Goal: Task Accomplishment & Management: Manage account settings

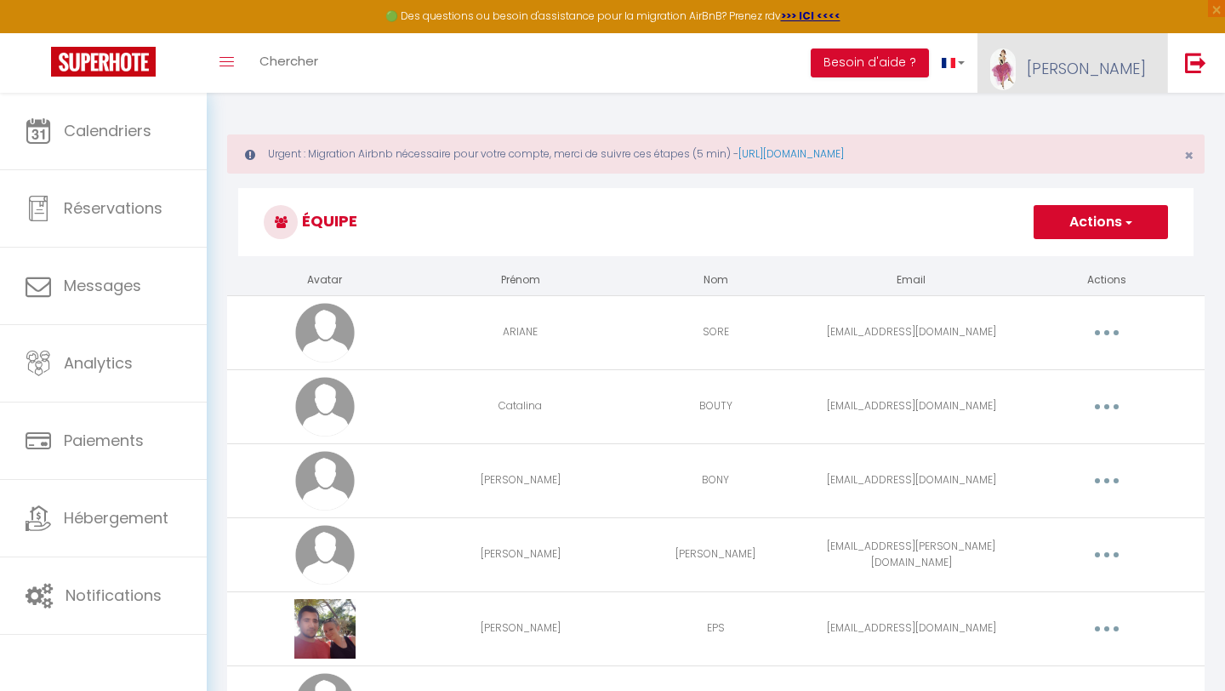
click at [1132, 68] on span "[PERSON_NAME]" at bounding box center [1086, 68] width 119 height 21
click at [1103, 125] on link "Paramètres" at bounding box center [1099, 118] width 126 height 29
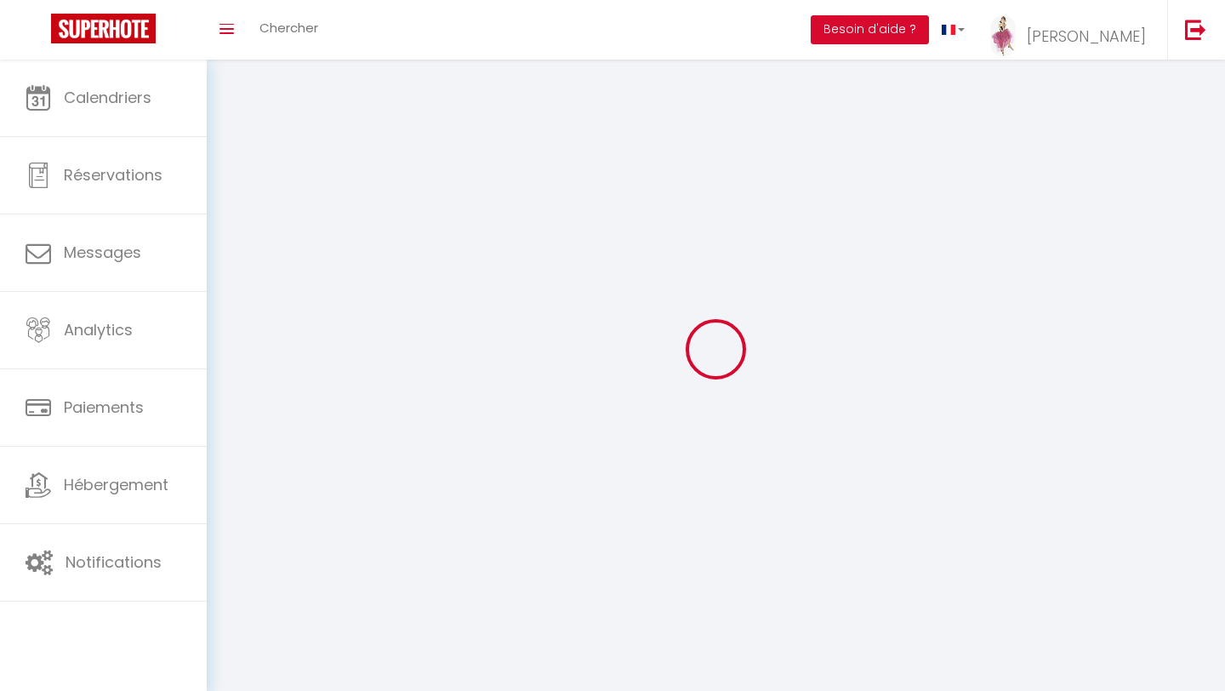
type input "[PERSON_NAME]"
type input "LORAND"
type input "0784832304"
type input "[STREET_ADDRESS]"
type input "24000"
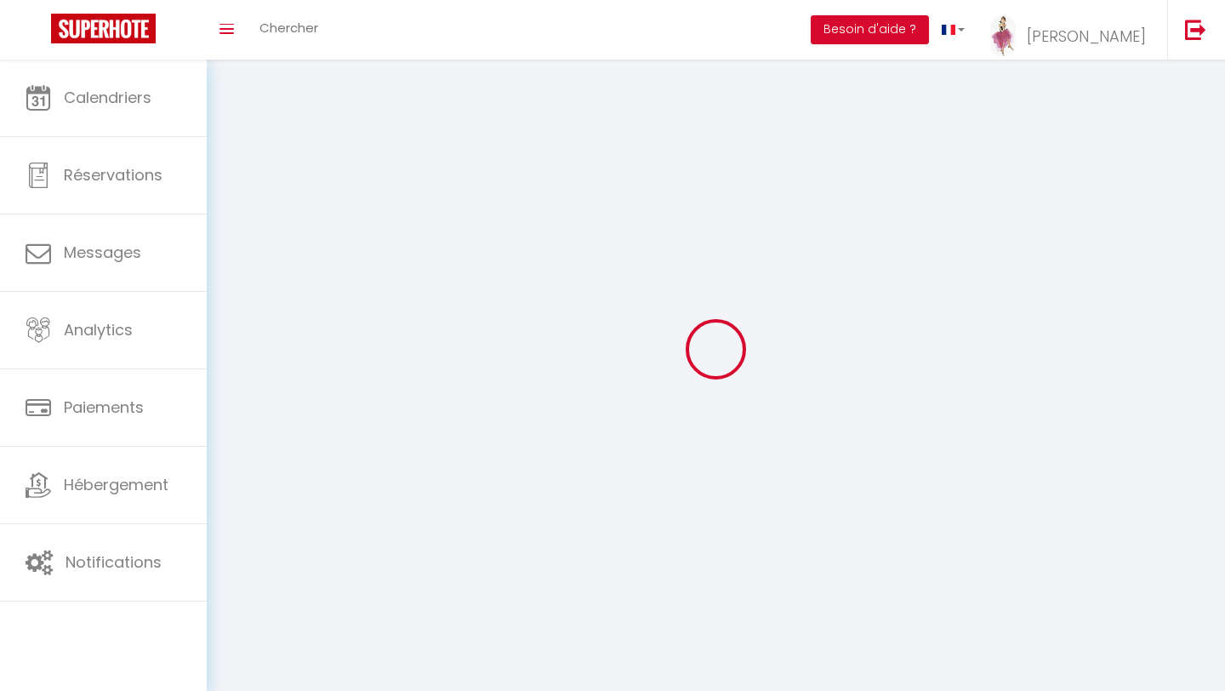
type input "PERIGUEUX"
select select "28"
type input "EN0nCXOSfEmYlGCP55DZr0qpP"
type input "YlsjLjUTwIcoOWLeJgKFdaOdr"
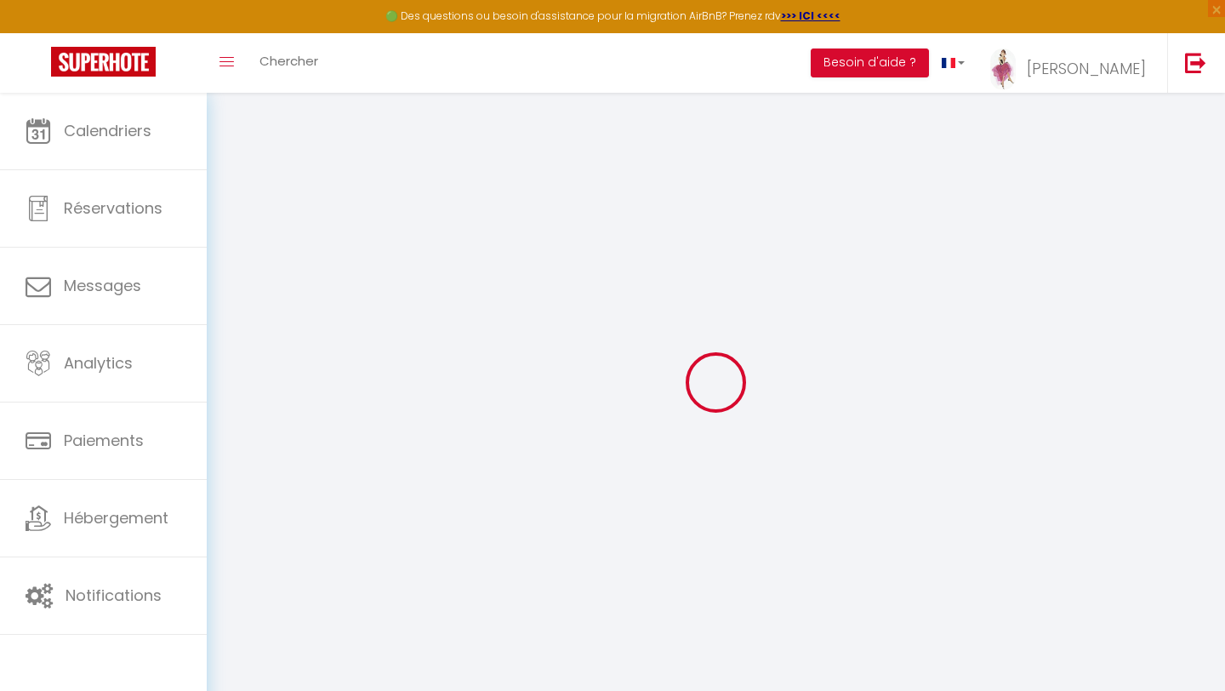
select select "fr"
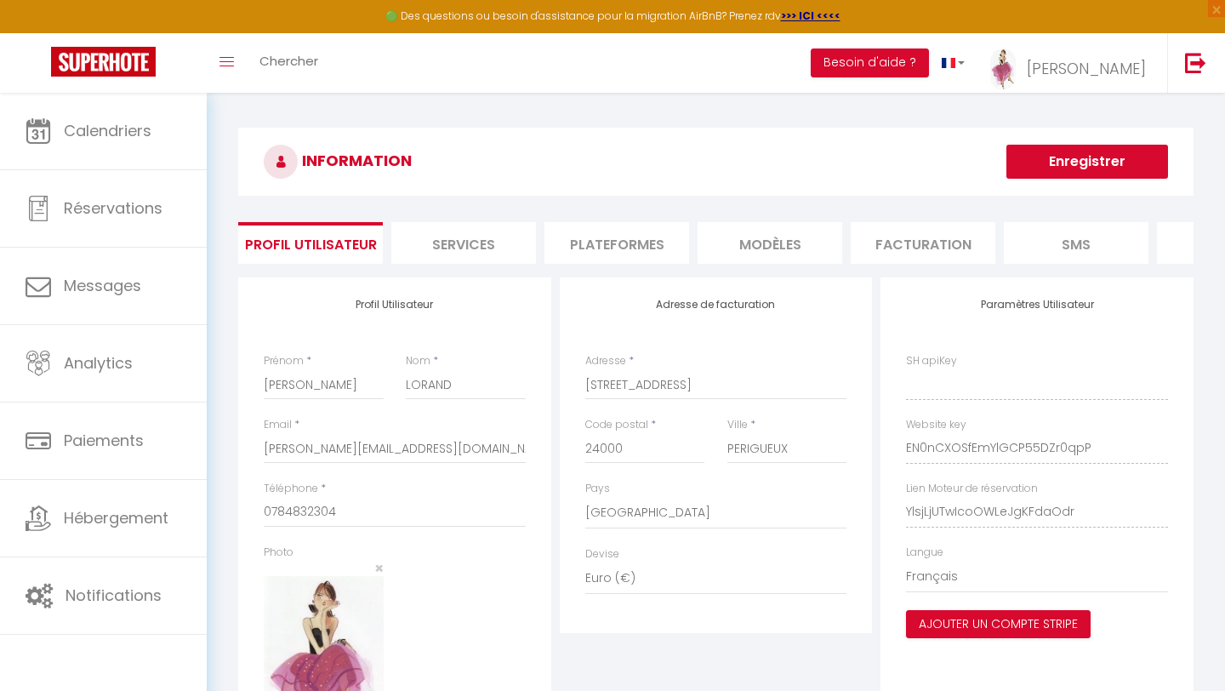
type input "EN0nCXOSfEmYlGCP55DZr0qpP"
type input "YlsjLjUTwIcoOWLeJgKFdaOdr"
type input "[URL][DOMAIN_NAME]"
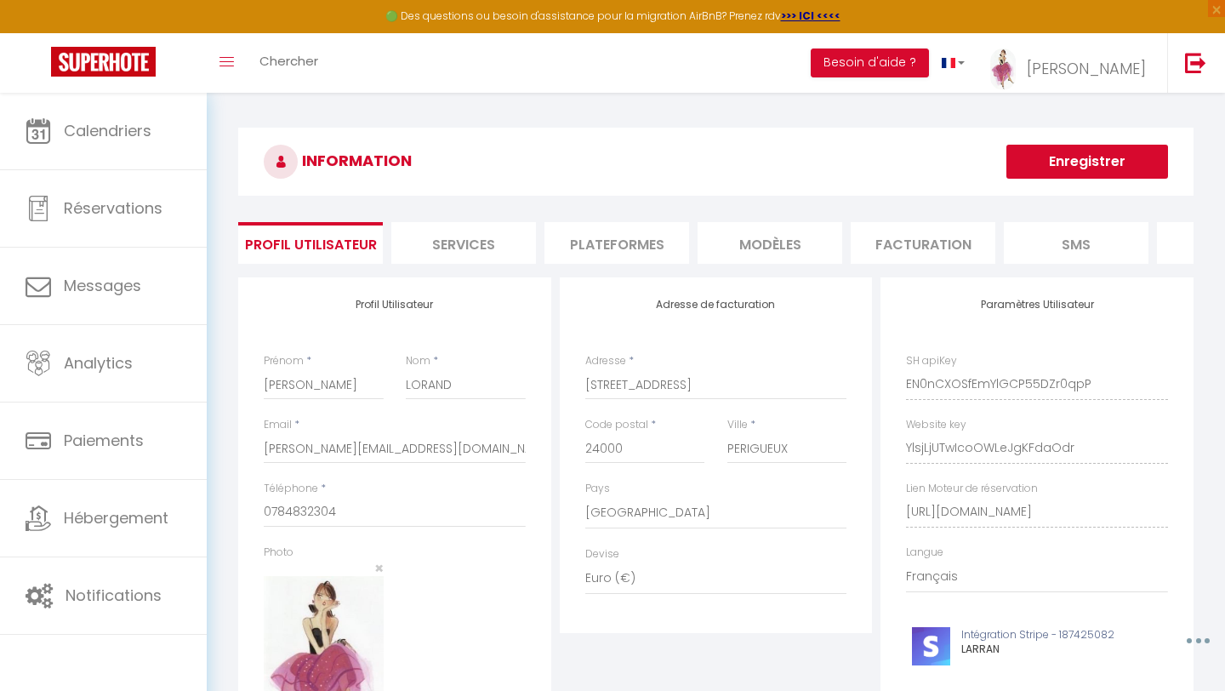
click at [495, 247] on li "Services" at bounding box center [463, 243] width 145 height 42
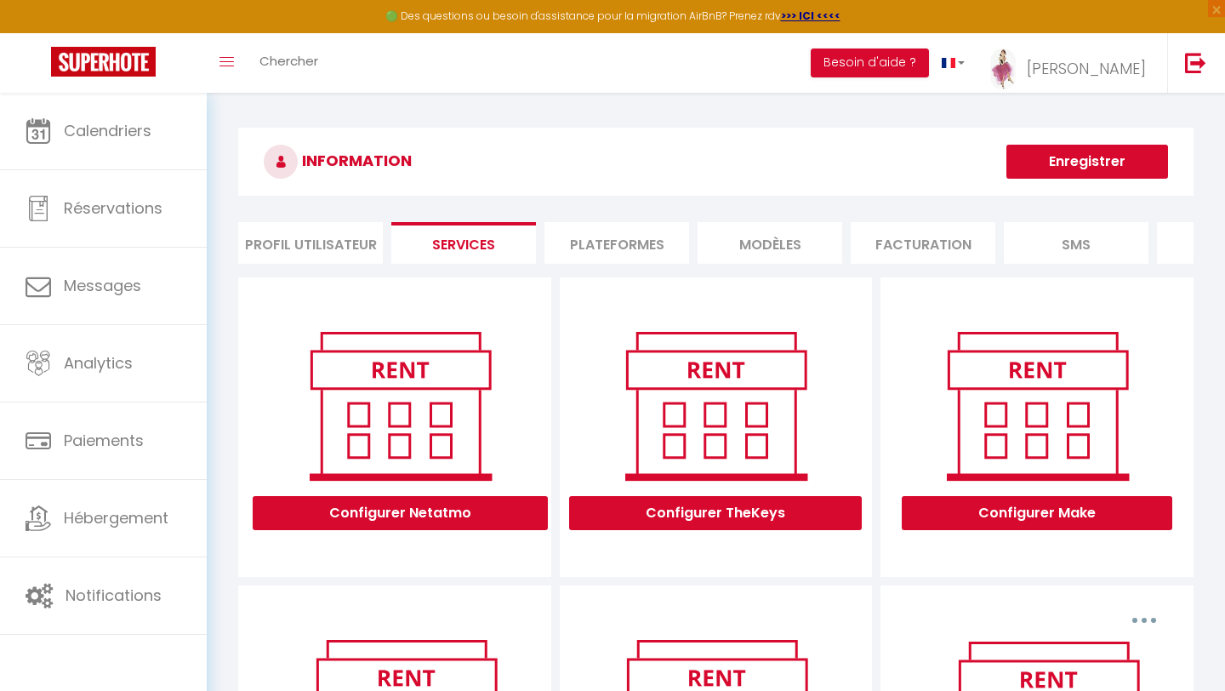
click at [916, 253] on li "Facturation" at bounding box center [923, 243] width 145 height 42
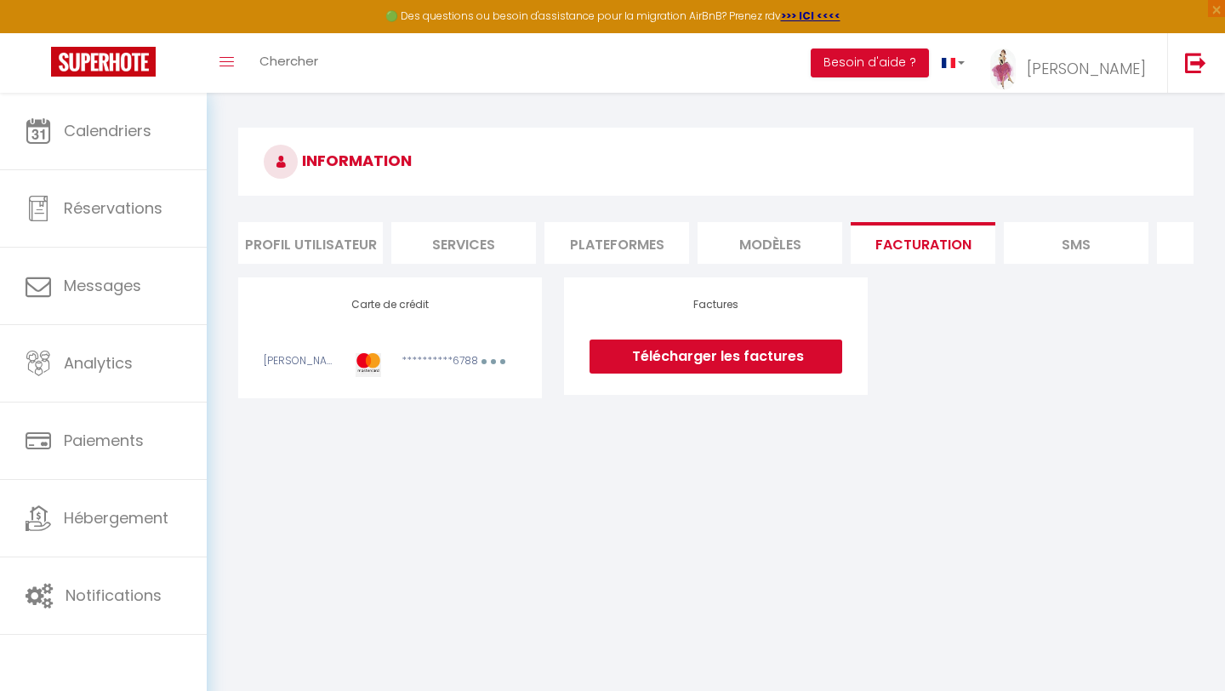
click at [702, 368] on link "Télécharger les factures" at bounding box center [716, 356] width 253 height 34
